Goal: Find contact information: Find contact information

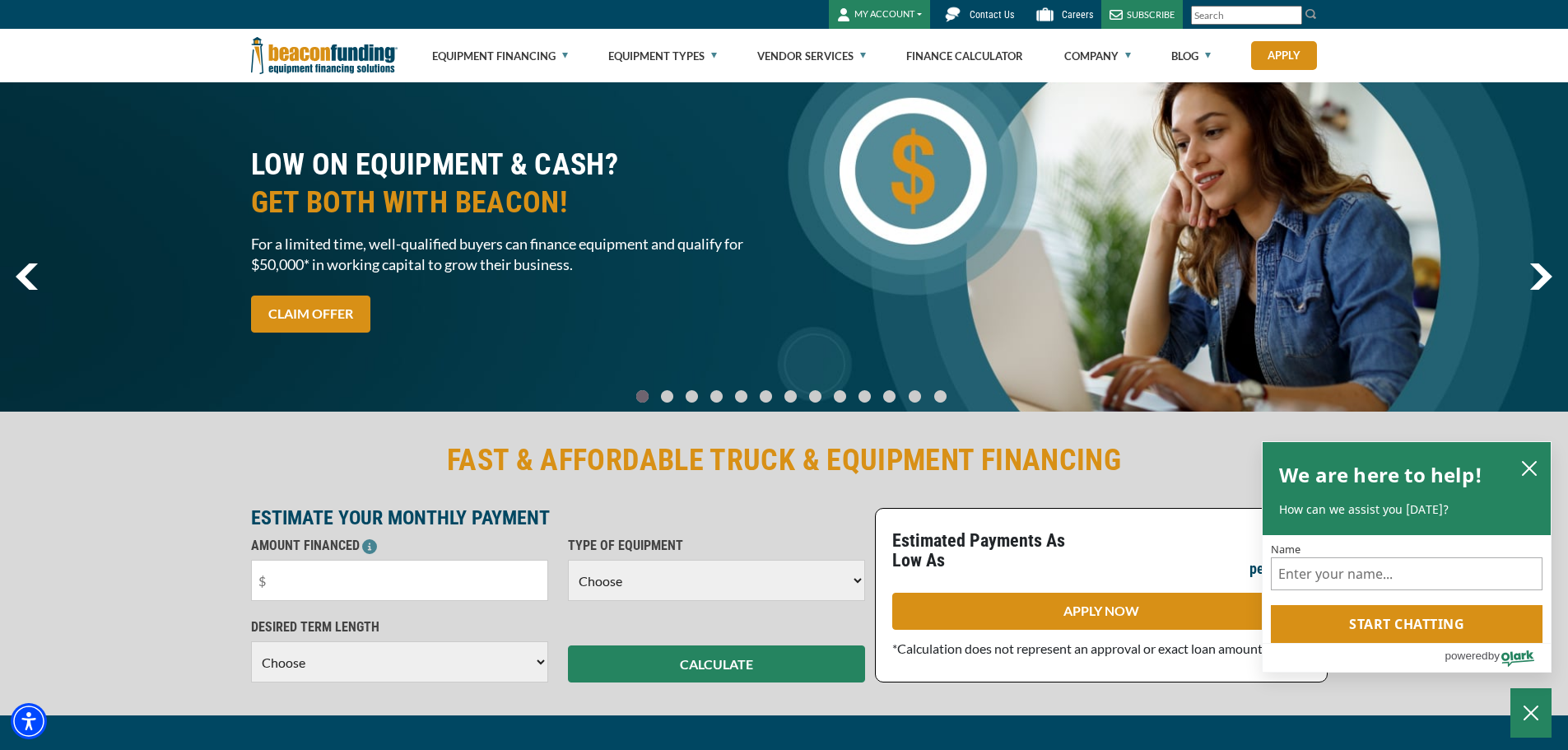
click at [997, 17] on span "Contact Us" at bounding box center [991, 15] width 44 height 11
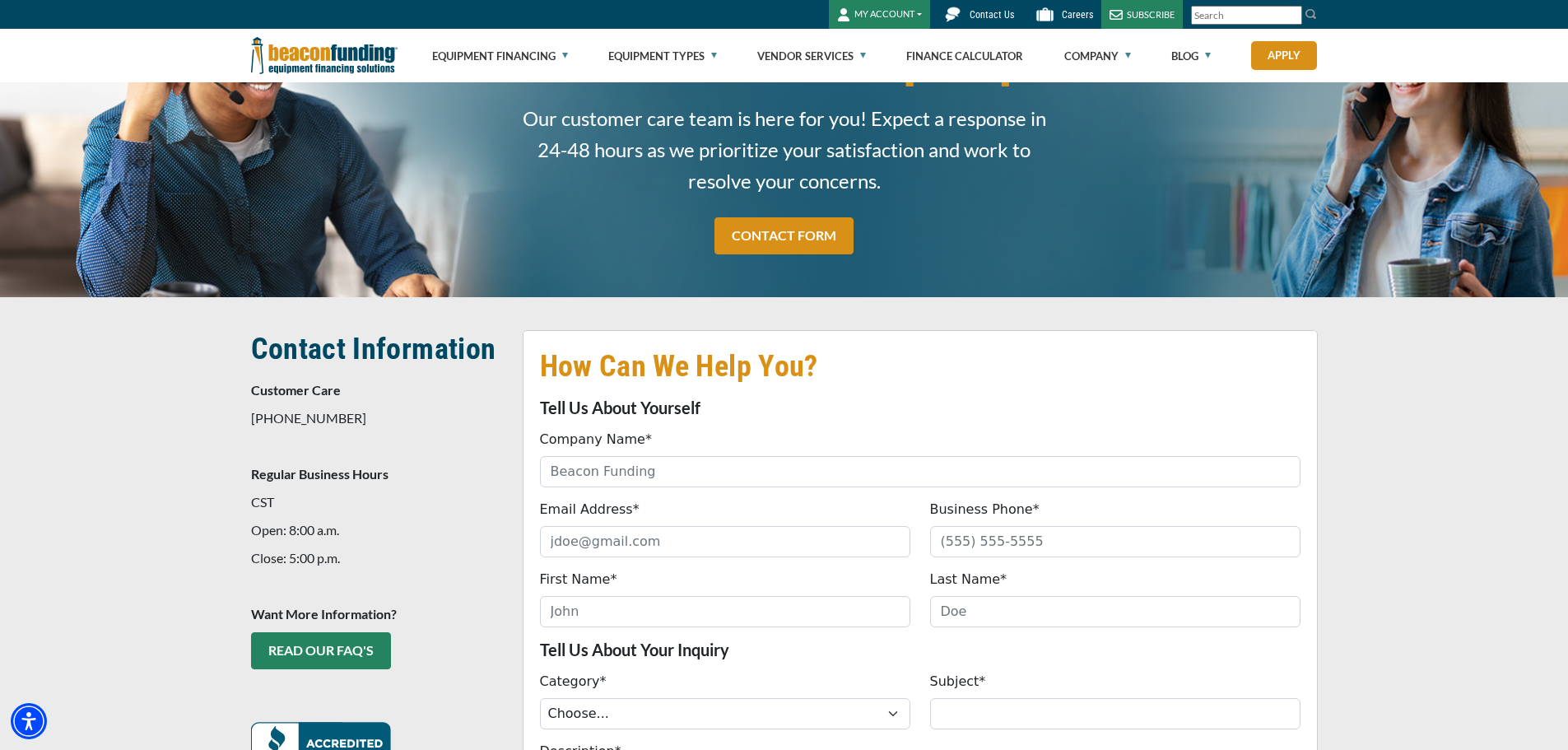
scroll to position [165, 0]
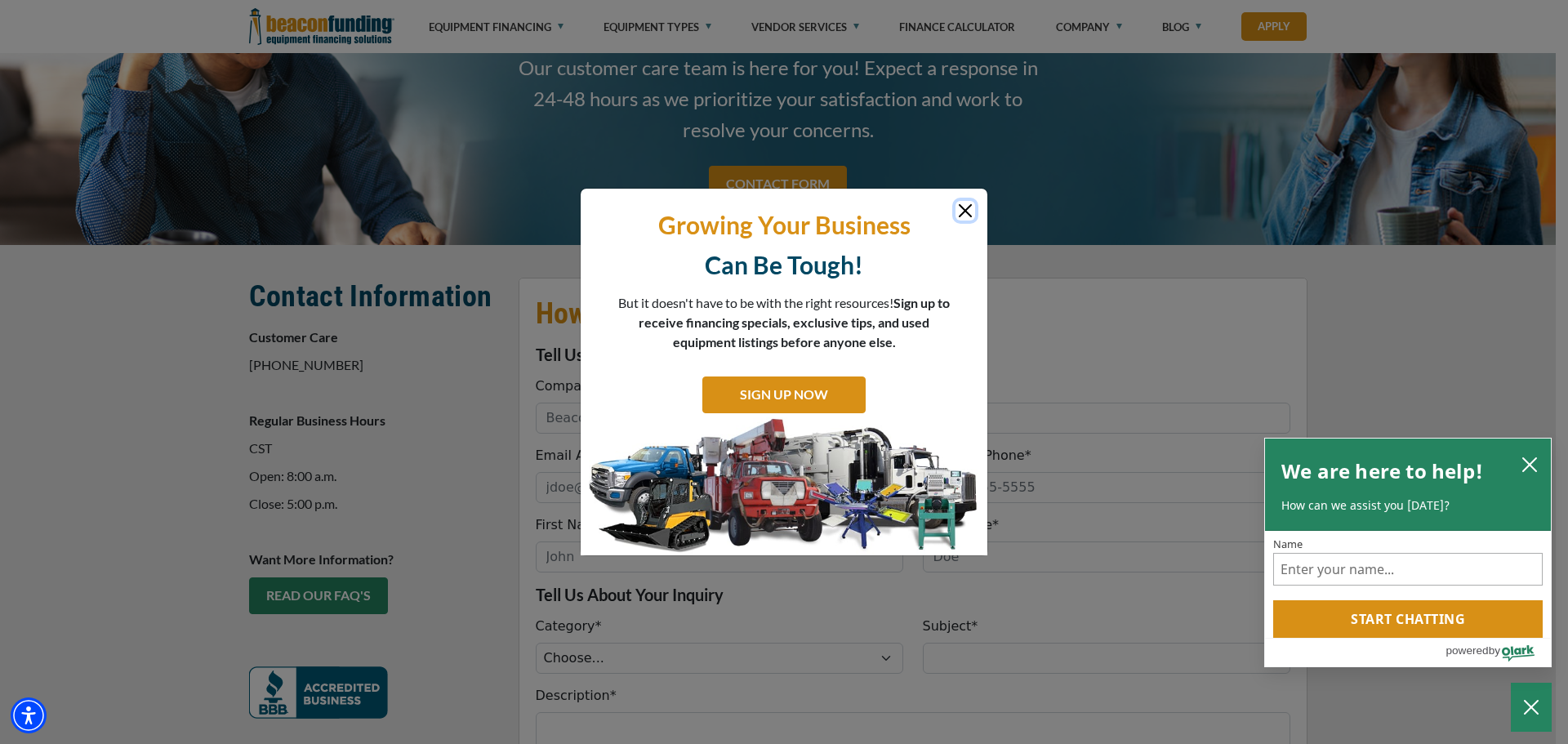
click at [965, 212] on button "Close" at bounding box center [965, 211] width 20 height 20
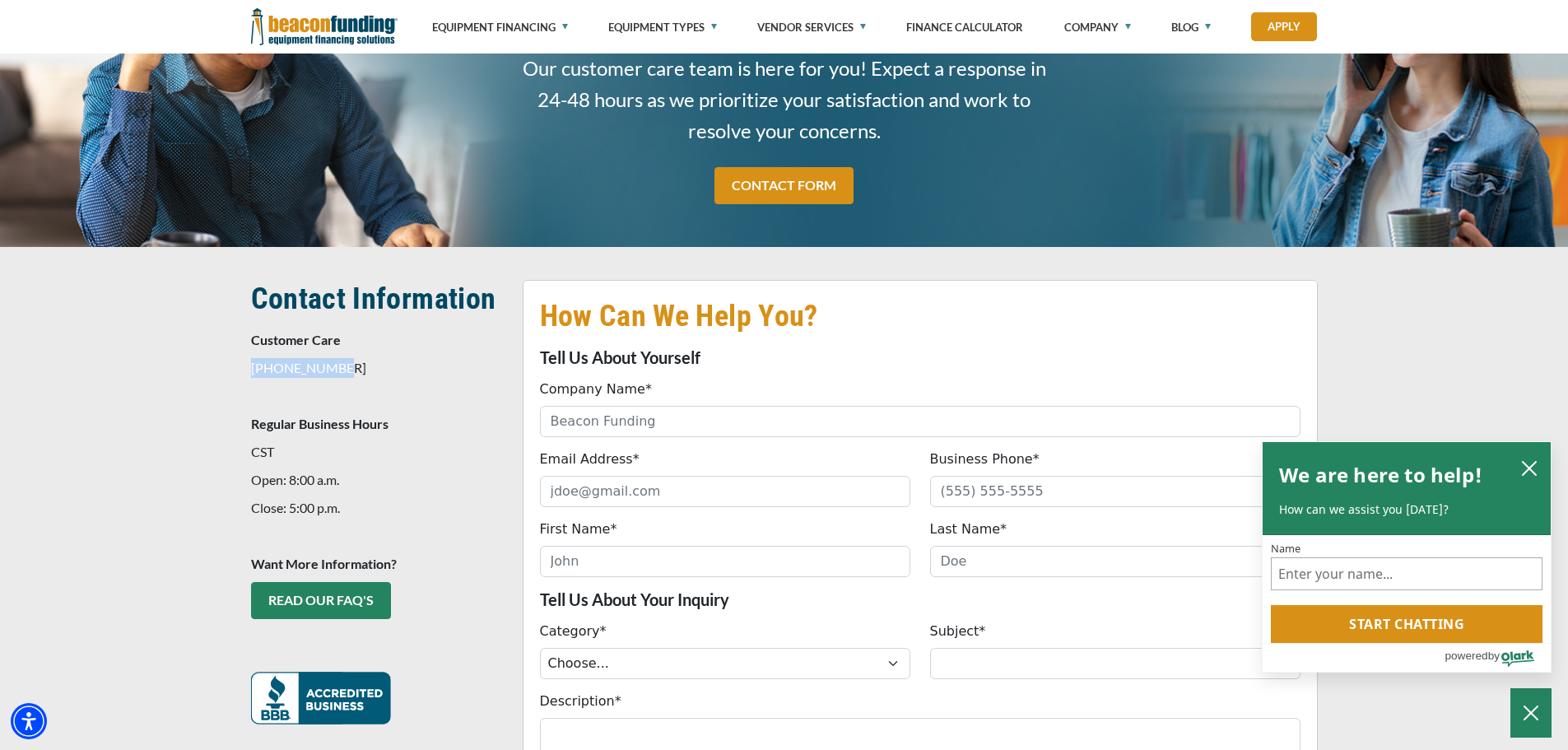
drag, startPoint x: 372, startPoint y: 372, endPoint x: 218, endPoint y: 371, distance: 154.0
click at [218, 371] on div "How Can We Help You? Tell Us About Yourself Company Name* Please provide a vali…" at bounding box center [784, 615] width 1568 height 737
click at [397, 369] on p "847-897-2484" at bounding box center [376, 368] width 252 height 20
drag, startPoint x: 384, startPoint y: 369, endPoint x: 233, endPoint y: 372, distance: 151.0
click at [233, 372] on div "How Can We Help You? Tell Us About Yourself Company Name* Please provide a vali…" at bounding box center [784, 615] width 1568 height 737
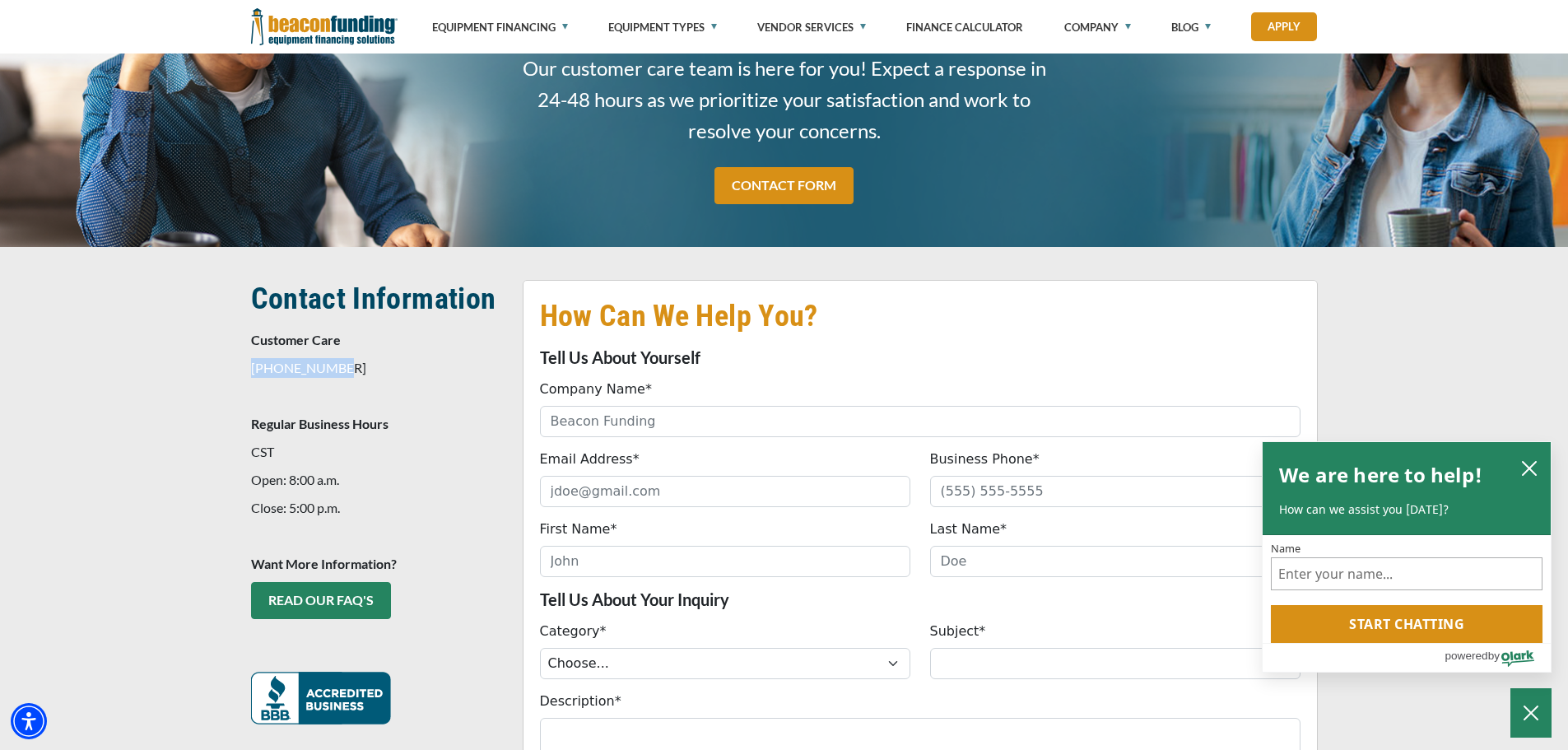
copy p "847-897-2484"
